Goal: Task Accomplishment & Management: Manage account settings

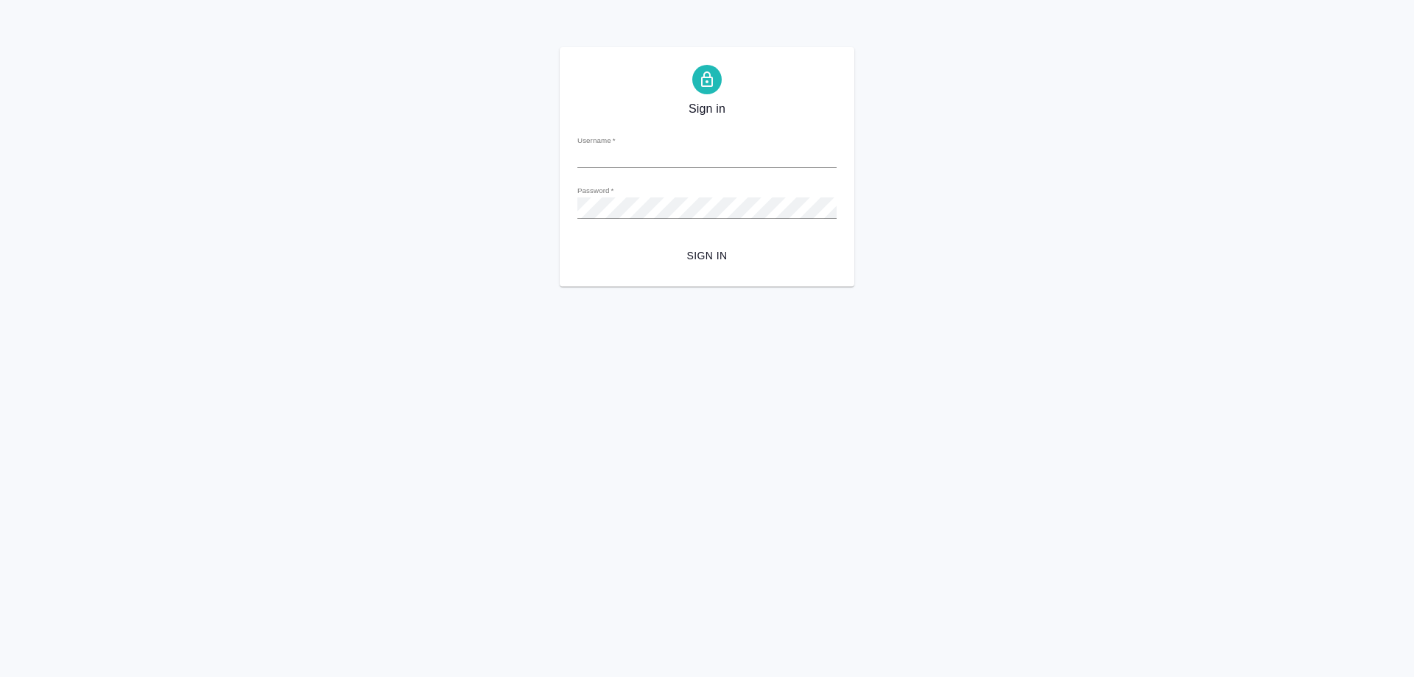
type input "[PERSON_NAME][EMAIL_ADDRESS][DOMAIN_NAME]"
click at [697, 256] on span "Sign in" at bounding box center [707, 256] width 236 height 18
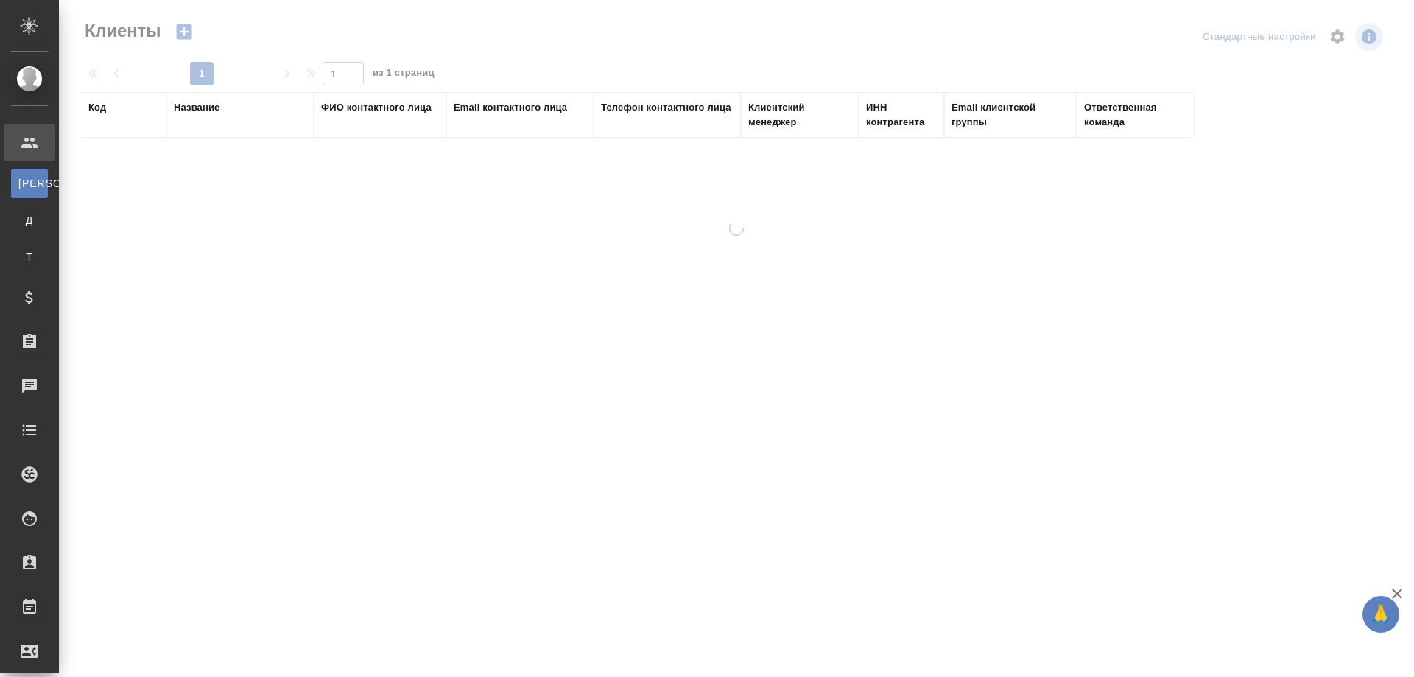
select select "RU"
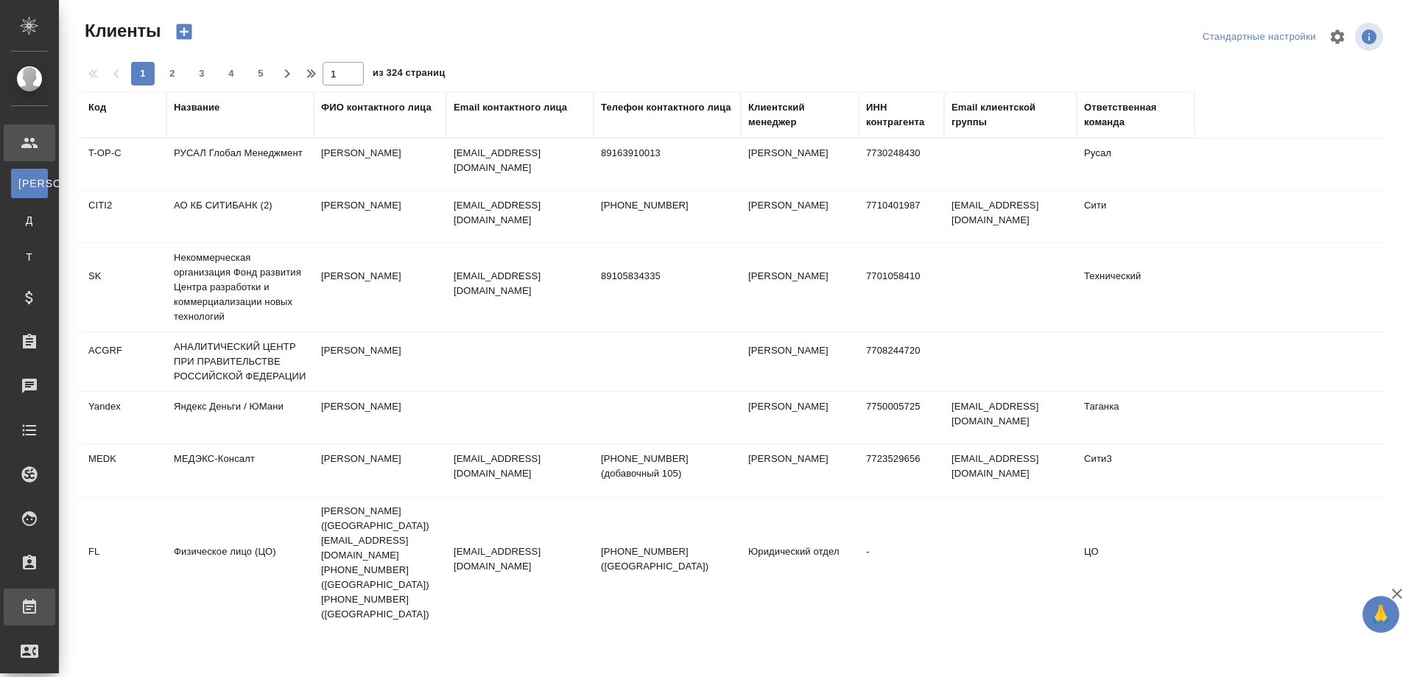
click at [29, 605] on div "Работы" at bounding box center [11, 607] width 37 height 22
